Goal: Transaction & Acquisition: Download file/media

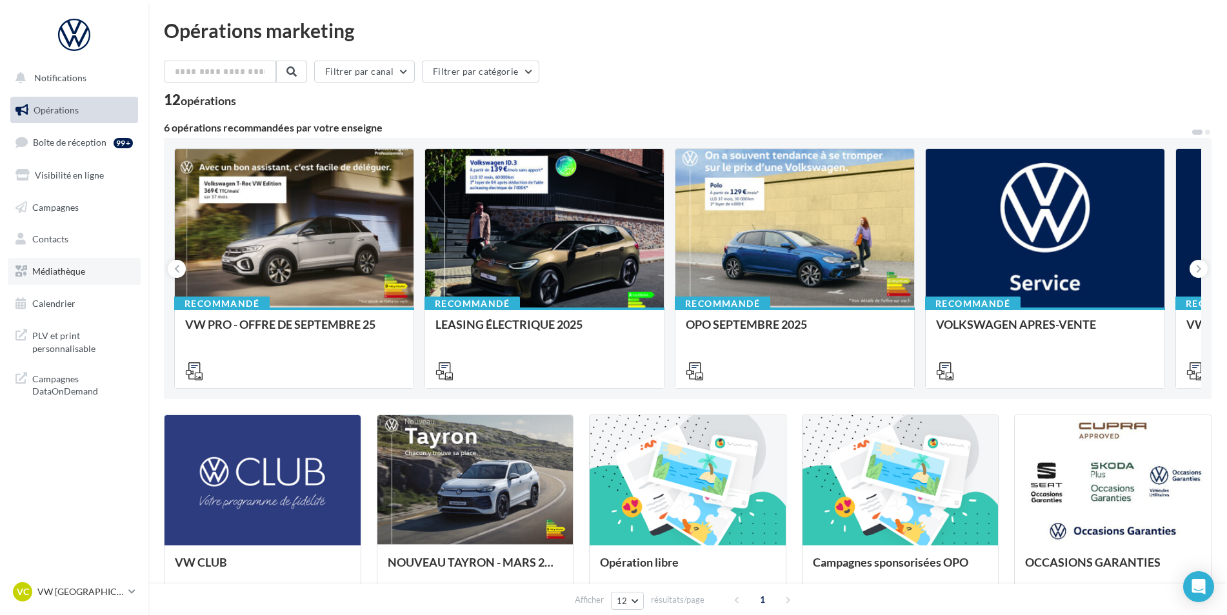
click at [70, 275] on span "Médiathèque" at bounding box center [58, 271] width 53 height 11
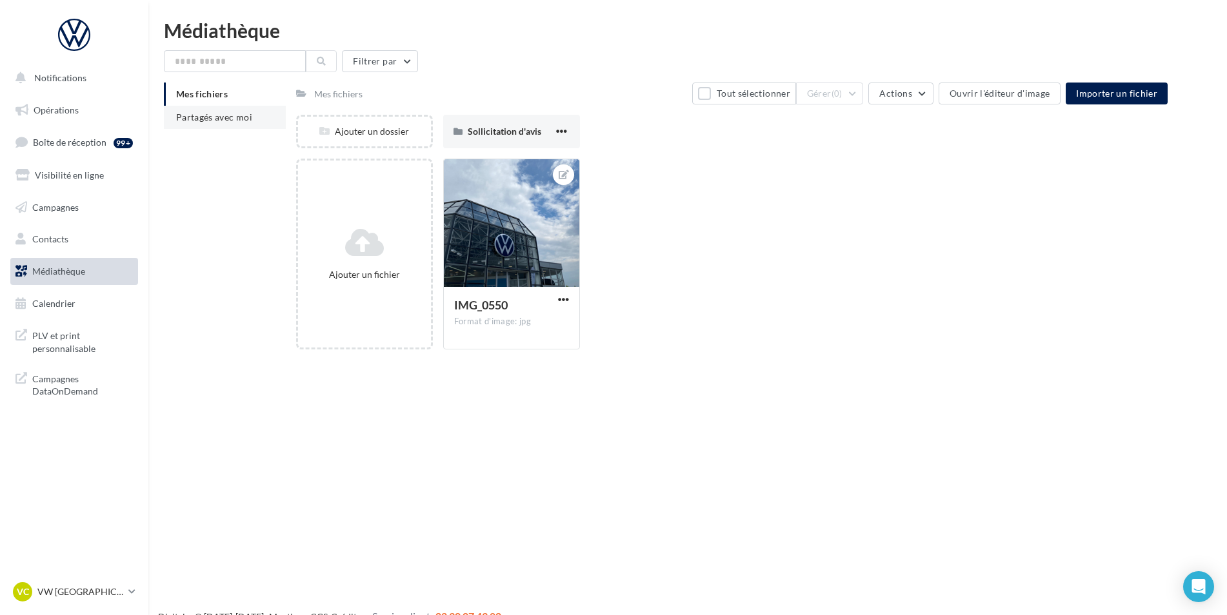
click at [217, 116] on span "Partagés avec moi" at bounding box center [214, 117] width 76 height 11
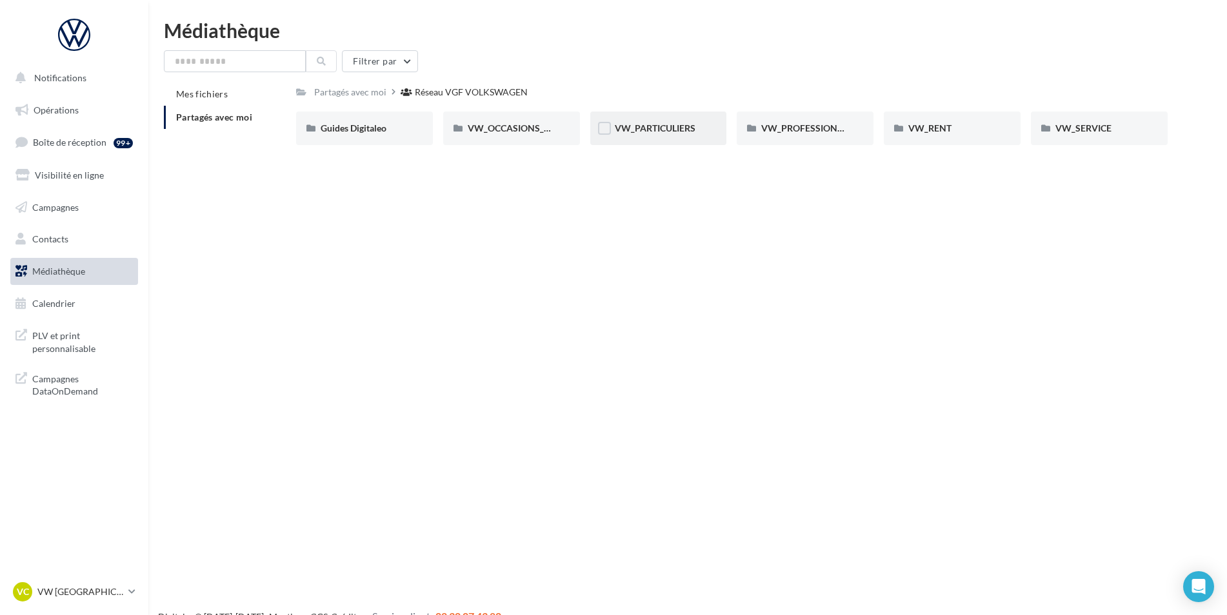
click at [663, 135] on div "VW_PARTICULIERS" at bounding box center [658, 129] width 137 height 34
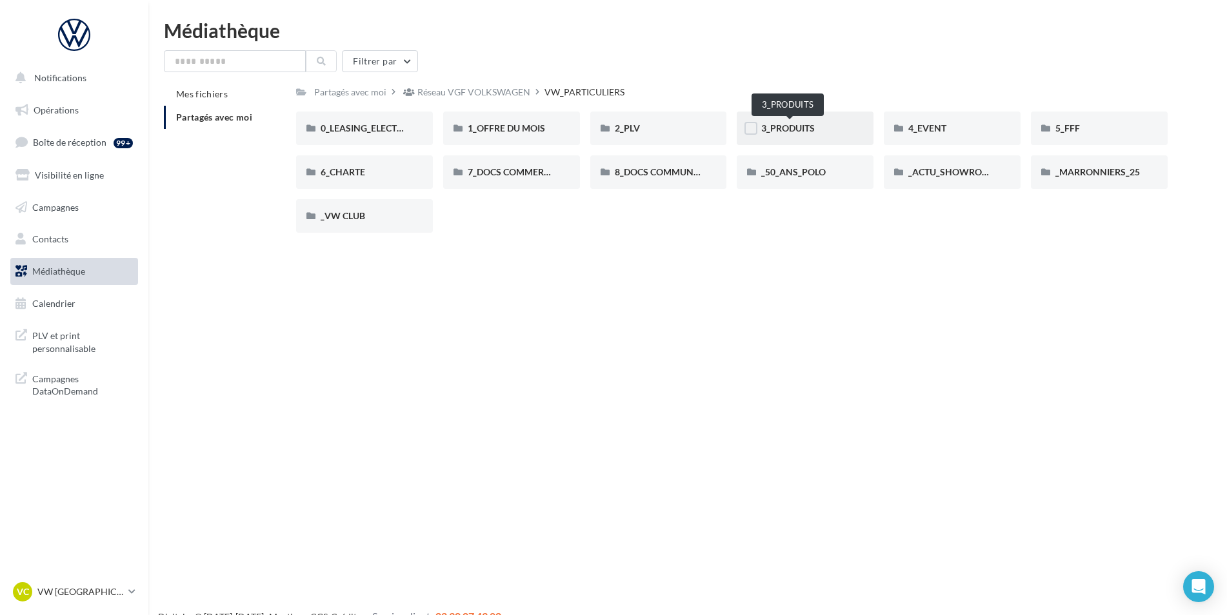
click at [815, 130] on span "3_PRODUITS" at bounding box center [788, 128] width 54 height 11
click at [823, 170] on span "_50_ANS_POLO" at bounding box center [793, 171] width 65 height 11
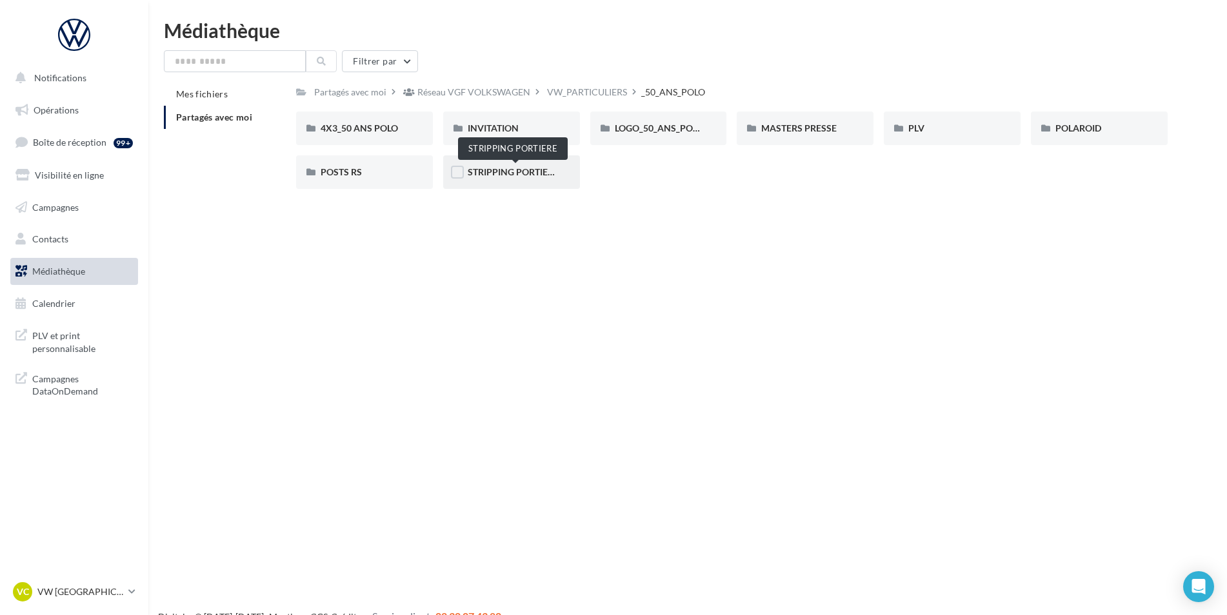
click at [528, 174] on span "STRIPPING PORTIERE" at bounding box center [513, 171] width 91 height 11
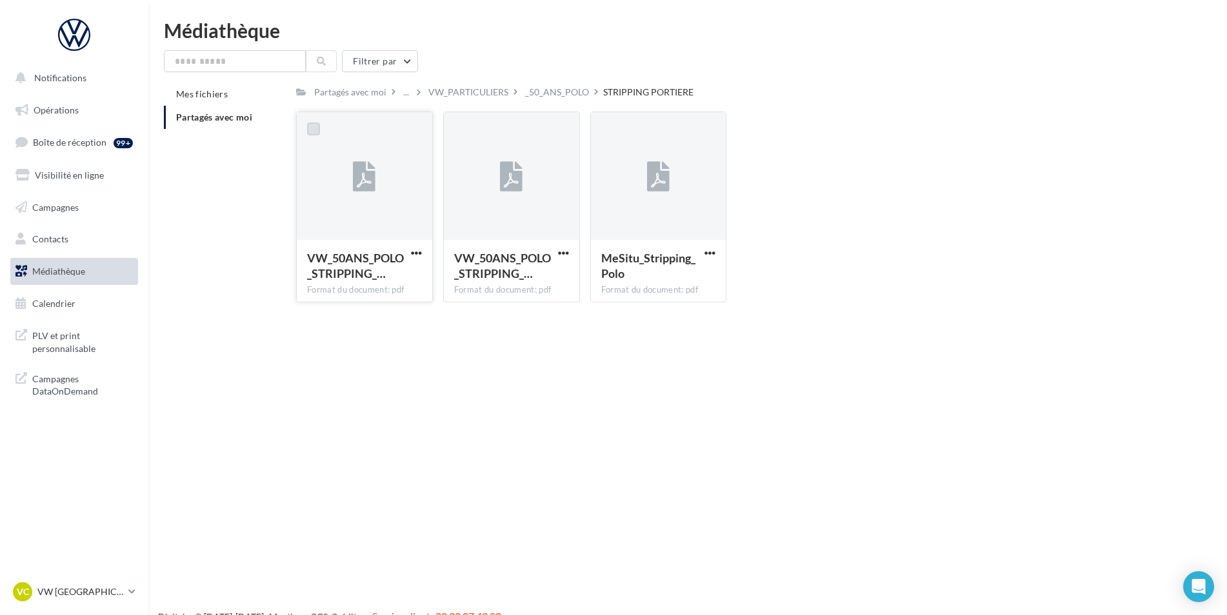
click at [315, 128] on label at bounding box center [313, 129] width 13 height 13
click at [422, 245] on div "VW_50ANS_POLO_STRIPPING_… Format du document: pdf" at bounding box center [364, 270] width 135 height 61
click at [316, 128] on label at bounding box center [313, 129] width 13 height 13
click at [421, 251] on span "button" at bounding box center [416, 253] width 11 height 11
click at [399, 283] on button "Télécharger" at bounding box center [359, 279] width 129 height 34
